Goal: Information Seeking & Learning: Learn about a topic

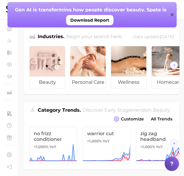
click at [82, 7] on strong "Gen AI is transforming how people discover beauty. Spate is combining ChatGPT i…" at bounding box center [91, 18] width 153 height 22
click at [172, 16] on div "Gen AI is transforming how people discover beauty. Spate is combining ChatGPT i…" at bounding box center [91, 14] width 169 height 25
click at [174, 15] on icon at bounding box center [172, 14] width 3 height 3
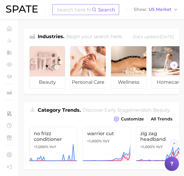
click at [65, 10] on input at bounding box center [73, 9] width 35 height 10
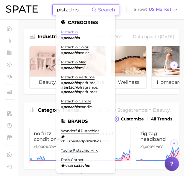
type input "pistachio"
click at [68, 34] on link "pistachio" at bounding box center [69, 32] width 17 height 4
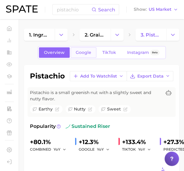
click at [85, 51] on span "Google" at bounding box center [84, 52] width 16 height 5
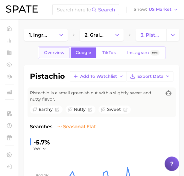
click at [49, 52] on span "Overview" at bounding box center [54, 52] width 21 height 5
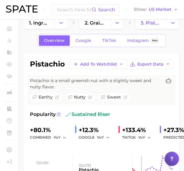
scroll to position [12, 0]
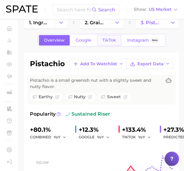
click at [104, 40] on span "TikTok" at bounding box center [109, 40] width 14 height 5
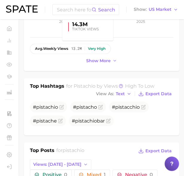
scroll to position [194, 0]
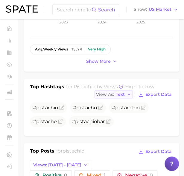
click at [117, 94] on span "Text" at bounding box center [120, 93] width 9 height 3
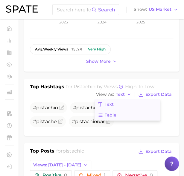
click at [119, 113] on button "Table" at bounding box center [128, 114] width 66 height 11
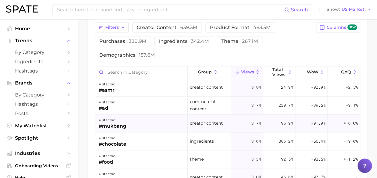
scroll to position [1, 0]
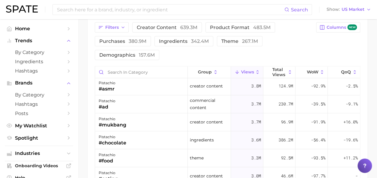
click at [188, 71] on span "Views" at bounding box center [247, 71] width 13 height 5
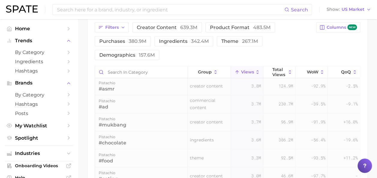
scroll to position [0, 0]
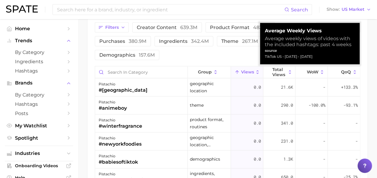
click at [188, 71] on span "Views" at bounding box center [247, 71] width 13 height 5
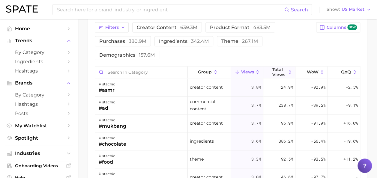
click at [188, 67] on span "Total Views" at bounding box center [279, 72] width 14 height 10
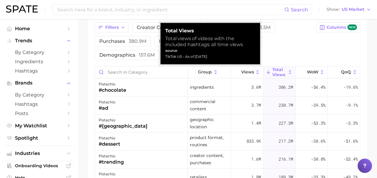
click at [188, 67] on span "Total Views" at bounding box center [279, 72] width 14 height 10
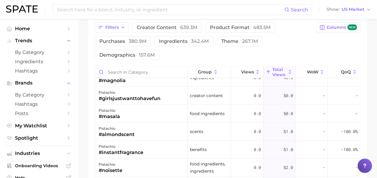
scroll to position [566, 0]
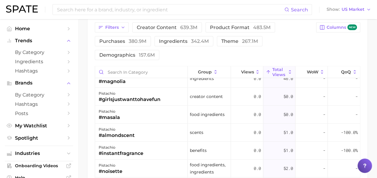
click at [188, 71] on span "Total Views" at bounding box center [279, 72] width 14 height 10
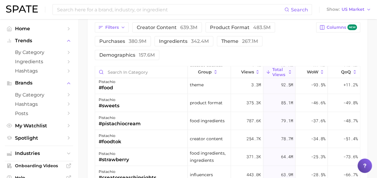
scroll to position [717, 0]
